Goal: Transaction & Acquisition: Book appointment/travel/reservation

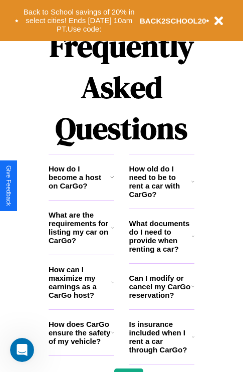
scroll to position [1215, 0]
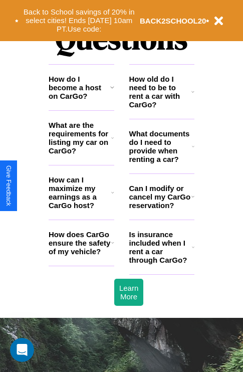
click at [162, 210] on h3 "Can I modify or cancel my CarGo reservation?" at bounding box center [160, 197] width 62 height 26
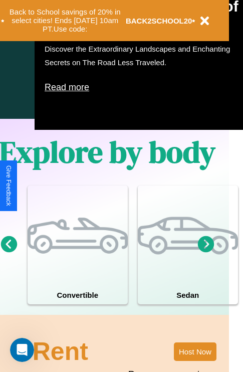
scroll to position [500, 16]
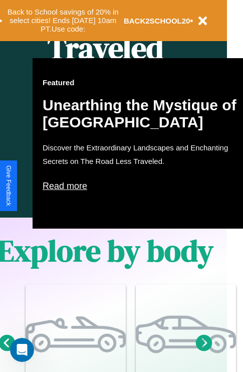
click at [143, 186] on p "Read more" at bounding box center [143, 186] width 201 height 16
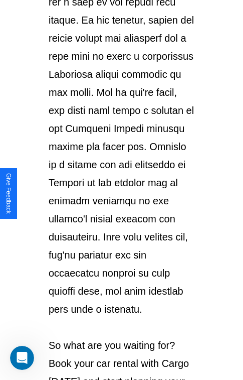
scroll to position [1734, 0]
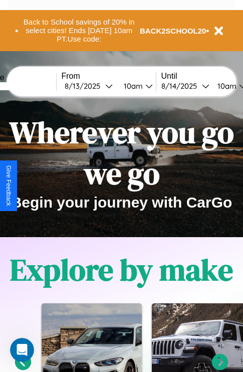
click at [34, 86] on input "text" at bounding box center [18, 86] width 75 height 8
type input "*******"
click at [100, 86] on div "8 / 13 / 2025" at bounding box center [85, 86] width 41 height 10
select select "*"
select select "****"
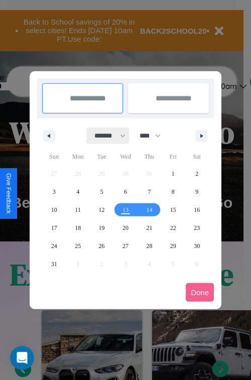
click at [105, 135] on select "******* ******** ***** ***** *** **** **** ****** ********* ******* ******** **…" at bounding box center [108, 135] width 43 height 17
select select "*"
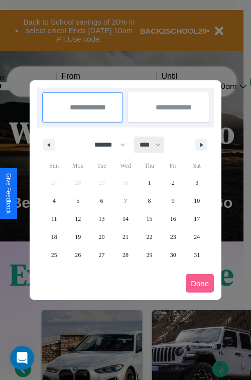
click at [154, 144] on select "**** **** **** **** **** **** **** **** **** **** **** **** **** **** **** ****…" at bounding box center [149, 144] width 30 height 17
select select "****"
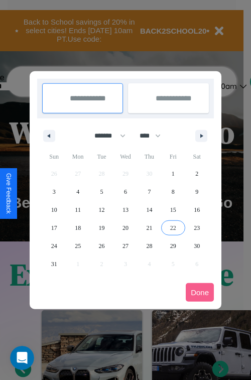
click at [173, 227] on span "22" at bounding box center [173, 228] width 6 height 18
type input "**********"
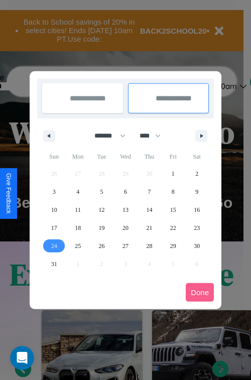
click at [54, 245] on span "24" at bounding box center [54, 246] width 6 height 18
type input "**********"
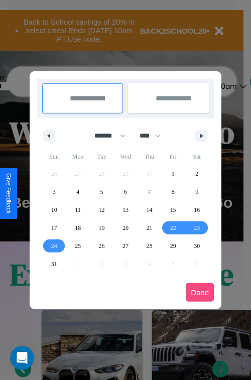
click at [200, 292] on button "Done" at bounding box center [200, 292] width 28 height 19
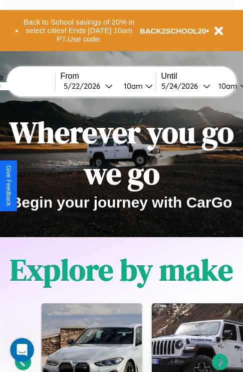
click at [144, 86] on div "10am" at bounding box center [132, 86] width 27 height 10
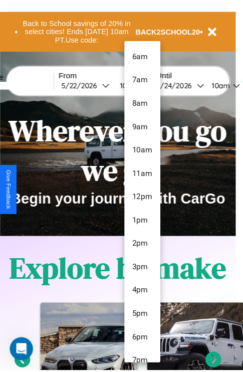
scroll to position [34, 0]
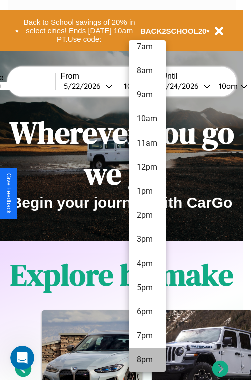
click at [146, 360] on li "8pm" at bounding box center [146, 360] width 37 height 24
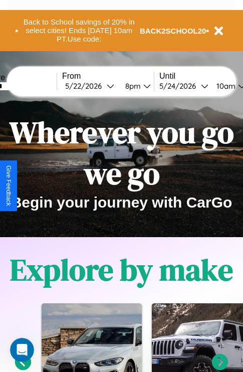
click at [238, 86] on div "10am" at bounding box center [225, 86] width 27 height 10
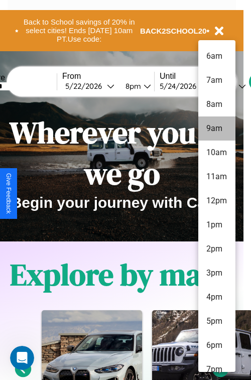
click at [216, 128] on li "9am" at bounding box center [216, 128] width 37 height 24
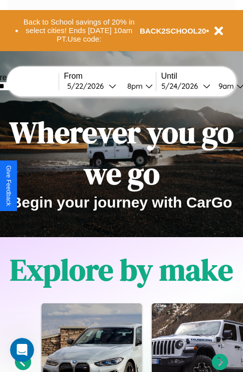
scroll to position [0, 35]
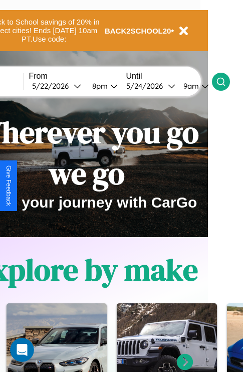
click at [226, 81] on icon at bounding box center [221, 82] width 10 height 10
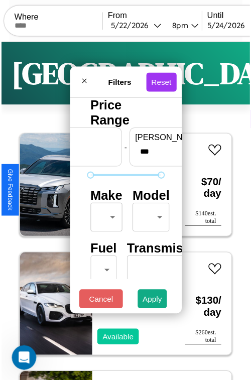
scroll to position [30, 0]
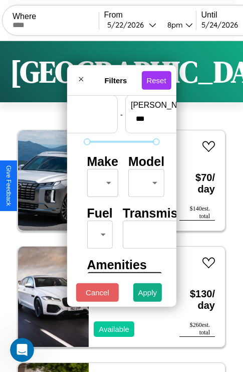
click at [101, 181] on body "CarGo Where From 5 / 22 / 2026 8pm Until 5 / 24 / 2026 9am Become a Host Login …" at bounding box center [121, 207] width 243 height 414
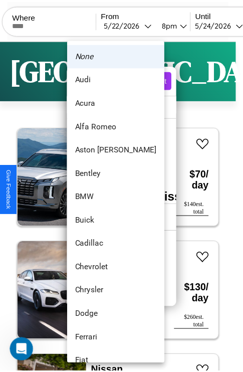
scroll to position [428, 0]
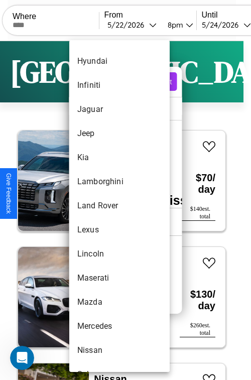
click at [100, 206] on li "Land Rover" at bounding box center [119, 206] width 100 height 24
type input "**********"
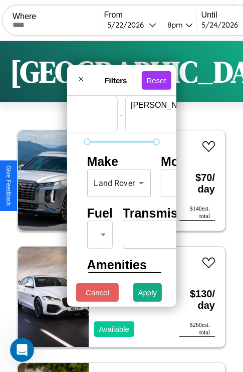
scroll to position [30, 62]
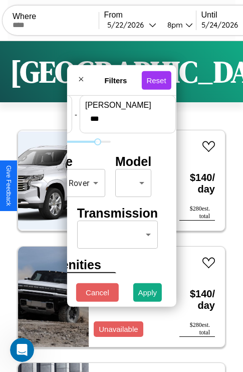
type input "***"
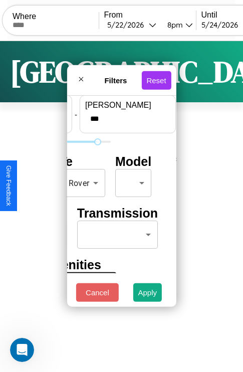
scroll to position [30, 0]
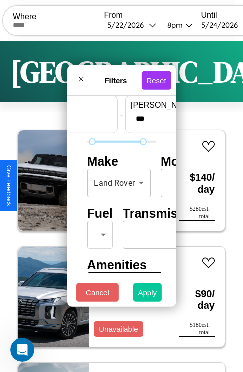
type input "**"
click at [148, 295] on button "Apply" at bounding box center [147, 292] width 29 height 19
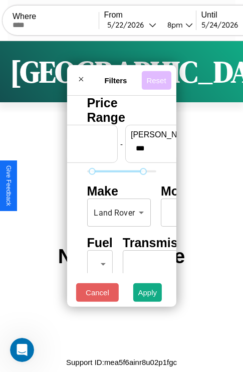
click at [158, 77] on button "Reset" at bounding box center [156, 80] width 30 height 19
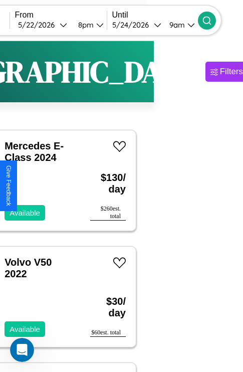
type input "*****"
click at [212, 20] on icon at bounding box center [207, 21] width 10 height 10
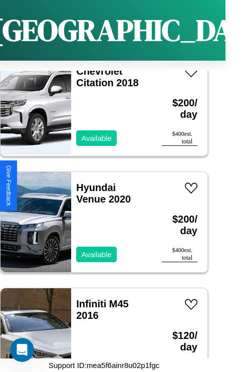
scroll to position [4343, 0]
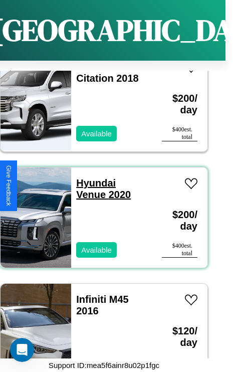
click at [93, 178] on link "Hyundai Venue 2020" at bounding box center [103, 189] width 55 height 23
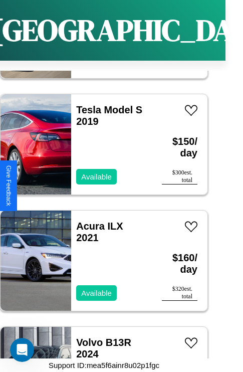
scroll to position [969, 0]
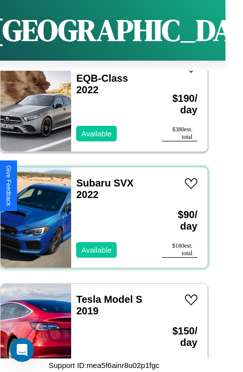
click at [100, 212] on div "Subaru SVX 2022 Available" at bounding box center [111, 218] width 81 height 100
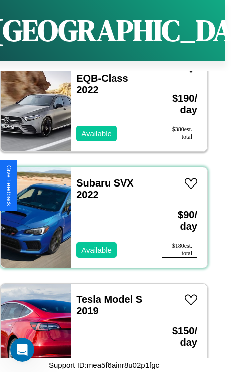
click at [100, 212] on div "Subaru SVX 2022 Available" at bounding box center [111, 218] width 81 height 100
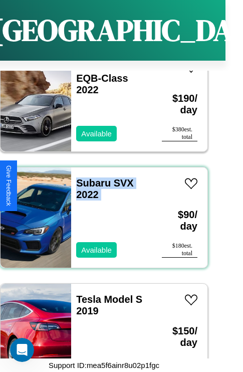
click at [100, 212] on div "Subaru SVX 2022 Available" at bounding box center [111, 218] width 81 height 100
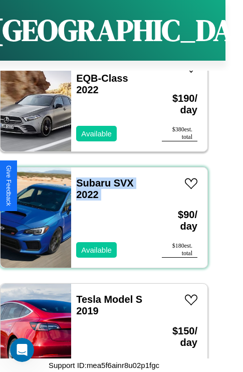
click at [100, 212] on div "Subaru SVX 2022 Available" at bounding box center [111, 218] width 81 height 100
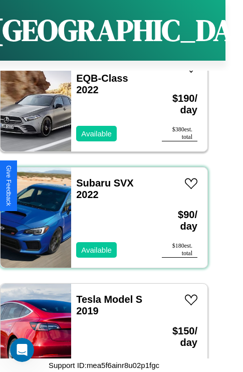
click at [100, 212] on div "Subaru SVX 2022 Available" at bounding box center [111, 218] width 81 height 100
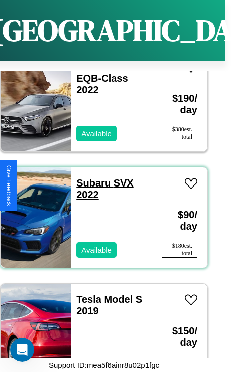
click at [90, 178] on link "Subaru SVX 2022" at bounding box center [105, 189] width 58 height 23
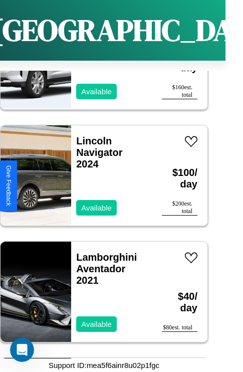
scroll to position [5623, 0]
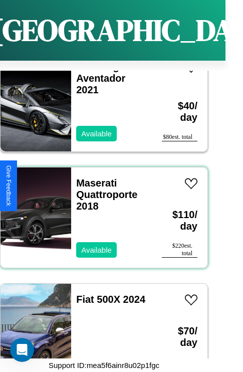
click at [100, 212] on div "Maserati Quattroporte 2018 Available" at bounding box center [111, 218] width 81 height 100
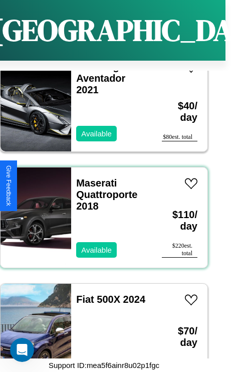
click at [100, 212] on div "Maserati Quattroporte 2018 Available" at bounding box center [111, 218] width 81 height 100
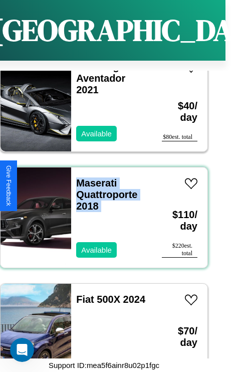
click at [100, 212] on div "Maserati Quattroporte 2018 Available" at bounding box center [111, 218] width 81 height 100
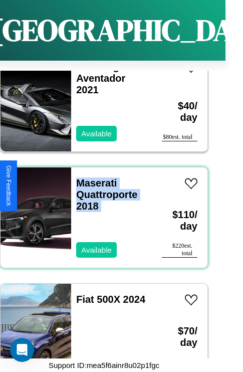
click at [100, 212] on div "Maserati Quattroporte 2018 Available" at bounding box center [111, 218] width 81 height 100
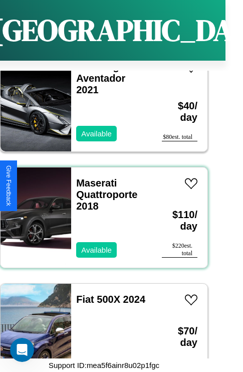
click at [100, 212] on div "Maserati Quattroporte 2018 Available" at bounding box center [111, 218] width 81 height 100
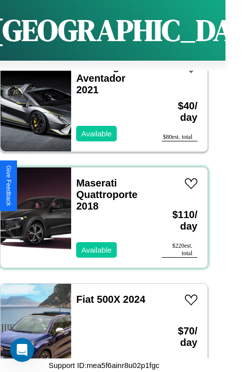
click at [100, 212] on div "Maserati Quattroporte 2018 Available" at bounding box center [111, 218] width 81 height 100
click at [93, 178] on link "Maserati Quattroporte 2018" at bounding box center [106, 195] width 61 height 34
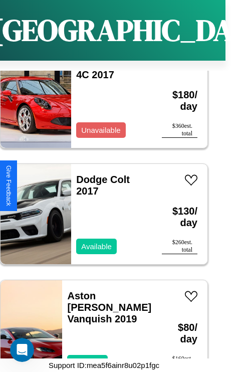
scroll to position [2598, 0]
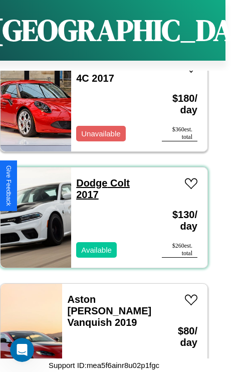
click at [89, 178] on link "Dodge Colt 2017" at bounding box center [103, 189] width 54 height 23
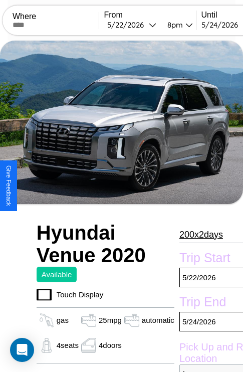
scroll to position [49, 0]
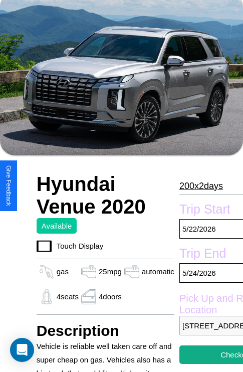
click at [197, 186] on p "200 x 2 days" at bounding box center [202, 186] width 44 height 16
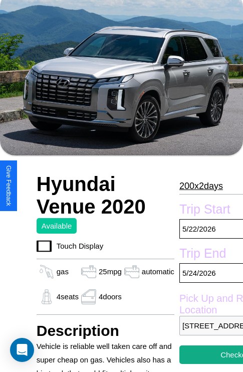
click at [197, 186] on p "200 x 2 days" at bounding box center [202, 186] width 44 height 16
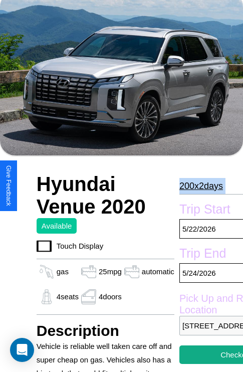
click at [197, 186] on p "200 x 2 days" at bounding box center [202, 186] width 44 height 16
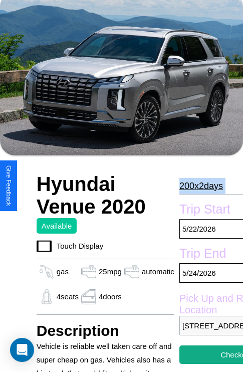
click at [197, 186] on p "200 x 2 days" at bounding box center [202, 186] width 44 height 16
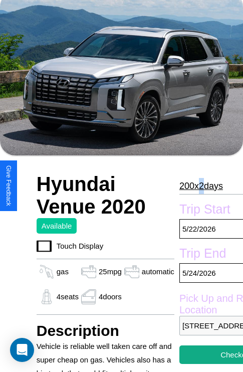
click at [197, 186] on p "200 x 2 days" at bounding box center [202, 186] width 44 height 16
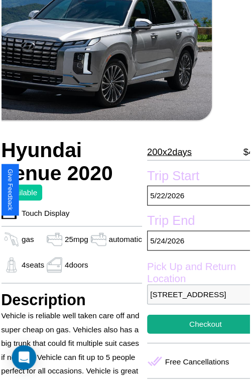
scroll to position [92, 42]
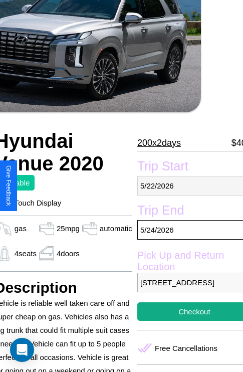
click at [186, 186] on p "5 / 22 / 2026" at bounding box center [194, 186] width 114 height 20
select select "*"
select select "****"
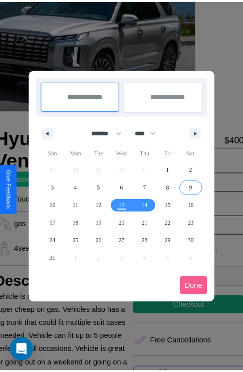
scroll to position [0, 42]
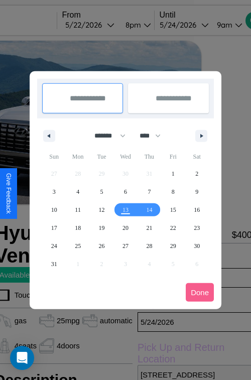
click at [104, 25] on div at bounding box center [125, 190] width 251 height 380
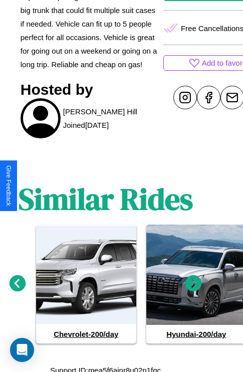
scroll to position [430, 15]
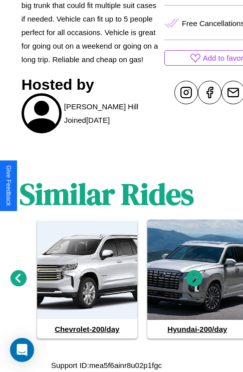
click at [195, 279] on icon at bounding box center [195, 278] width 17 height 17
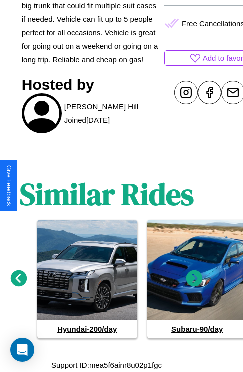
click at [195, 279] on icon at bounding box center [195, 278] width 17 height 17
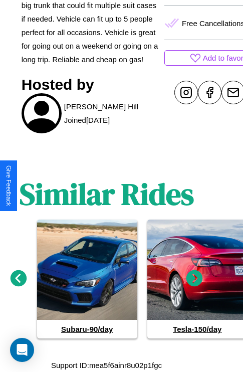
click at [195, 279] on icon at bounding box center [195, 278] width 17 height 17
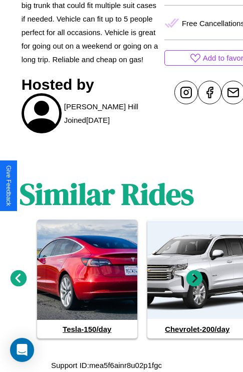
click at [18, 279] on icon at bounding box center [19, 278] width 17 height 17
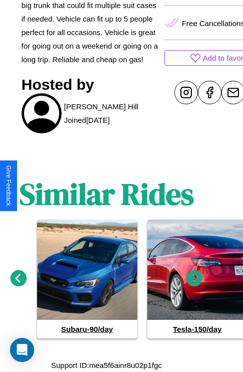
click at [18, 279] on icon at bounding box center [19, 278] width 17 height 17
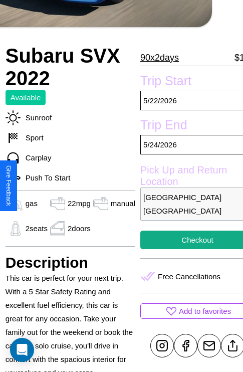
scroll to position [205, 34]
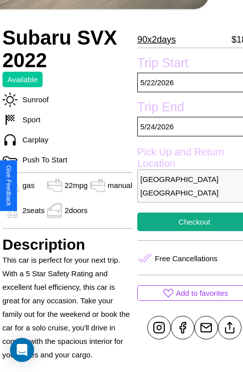
click at [186, 186] on p "1496 Cedar Street Delhi Delhi 70078 India" at bounding box center [194, 186] width 114 height 33
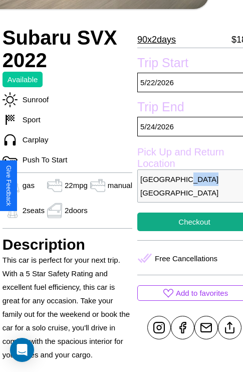
click at [186, 186] on p "1496 Cedar Street Delhi Delhi 70078 India" at bounding box center [194, 186] width 114 height 33
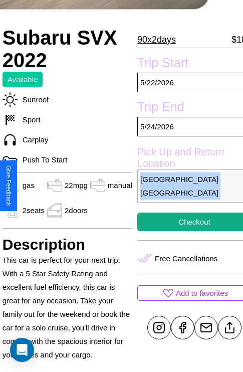
click at [186, 186] on p "1496 Cedar Street Delhi Delhi 70078 India" at bounding box center [194, 186] width 114 height 33
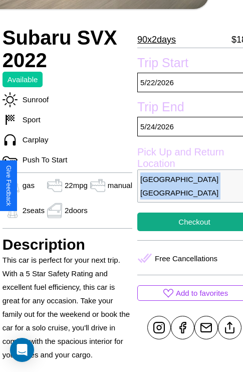
click at [186, 186] on p "1496 Cedar Street Delhi Delhi 70078 India" at bounding box center [194, 186] width 114 height 33
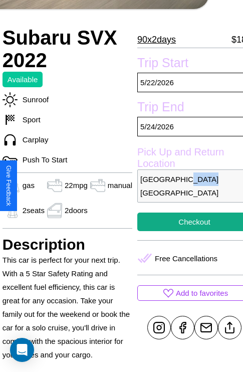
click at [186, 186] on p "1496 Cedar Street Delhi Delhi 70078 India" at bounding box center [194, 186] width 114 height 33
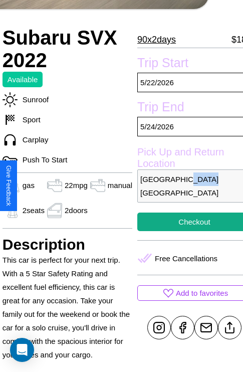
click at [186, 186] on p "1496 Cedar Street Delhi Delhi 70078 India" at bounding box center [194, 186] width 114 height 33
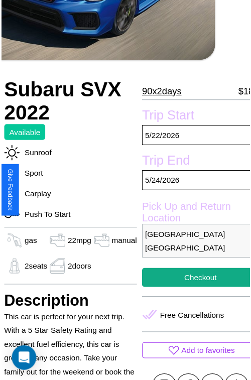
scroll to position [102, 34]
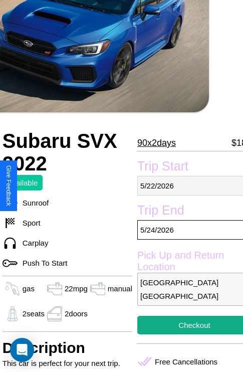
click at [186, 186] on p "5 / 22 / 2026" at bounding box center [194, 186] width 114 height 20
select select "*"
select select "****"
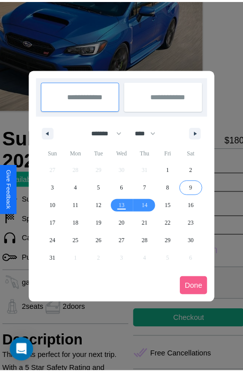
scroll to position [0, 34]
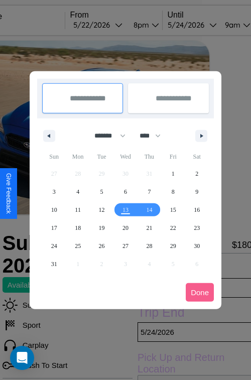
click at [112, 25] on div at bounding box center [125, 190] width 251 height 380
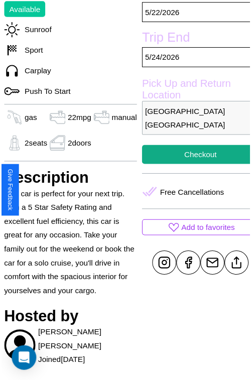
scroll to position [312, 34]
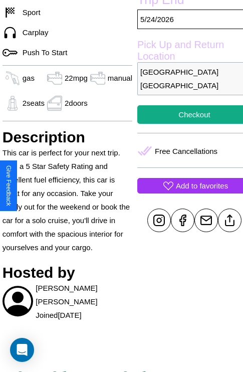
click at [186, 186] on p "Add to favorites" at bounding box center [202, 186] width 52 height 14
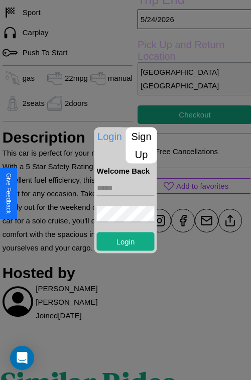
click at [125, 188] on input "text" at bounding box center [126, 188] width 58 height 16
type input "**********"
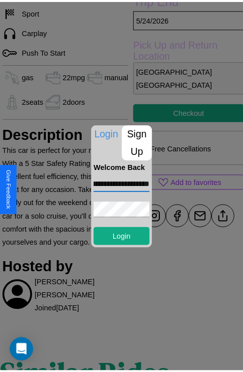
scroll to position [0, 0]
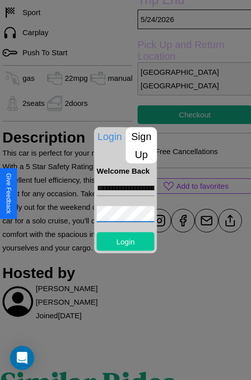
click at [125, 241] on button "Login" at bounding box center [126, 241] width 58 height 19
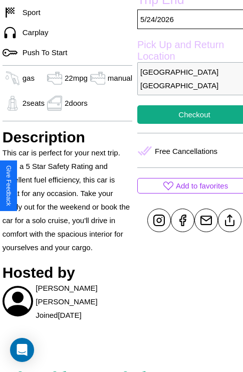
scroll to position [312, 34]
